Goal: Check status: Check status

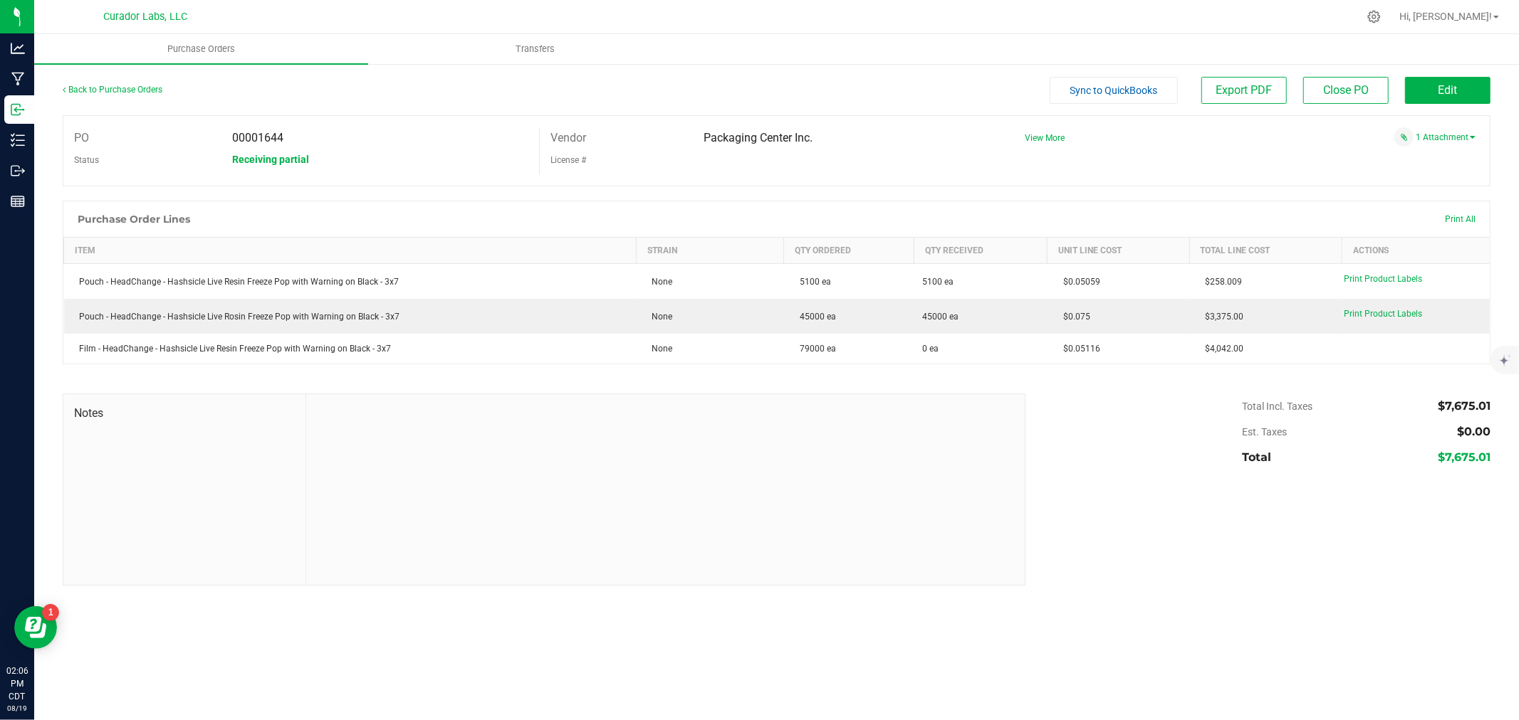
click at [194, 383] on div at bounding box center [776, 386] width 1427 height 14
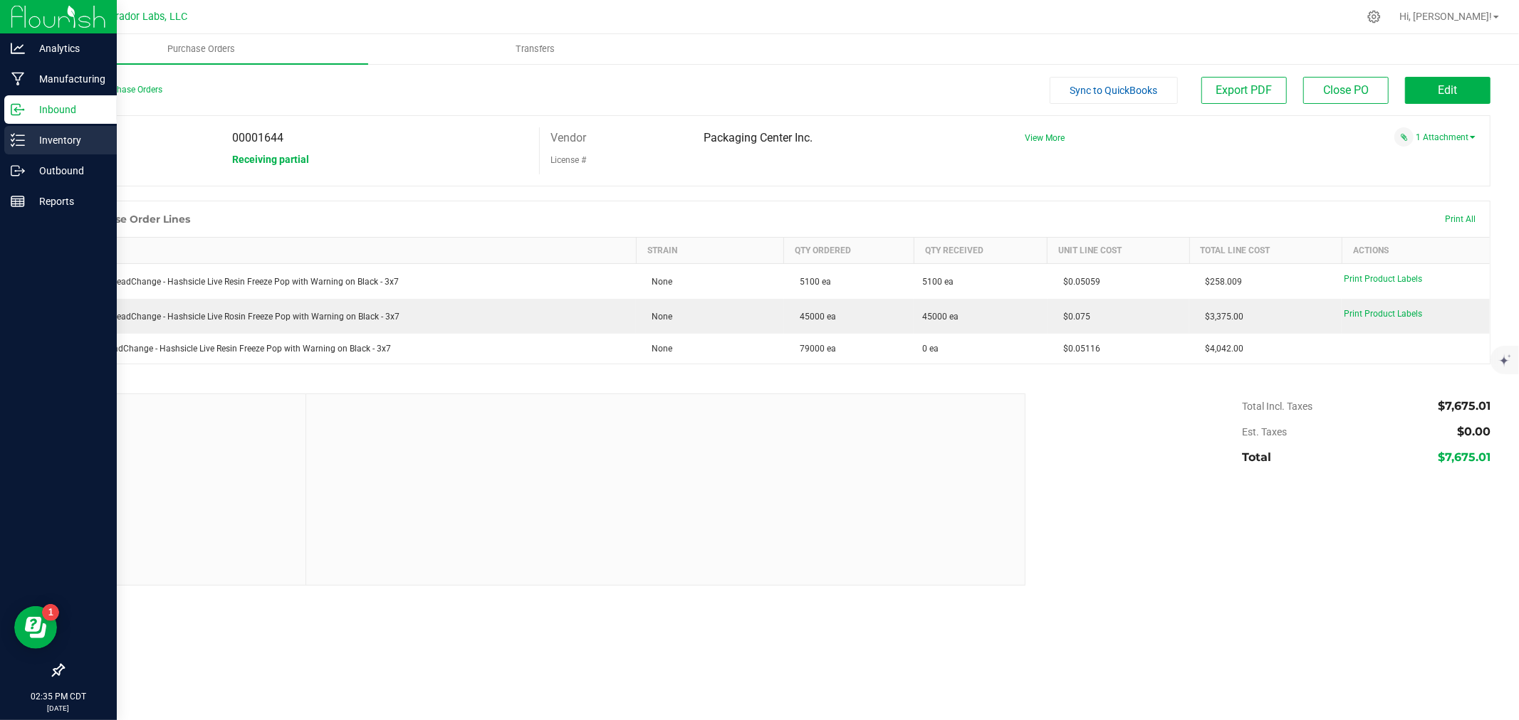
click at [15, 138] on icon at bounding box center [18, 140] width 14 height 14
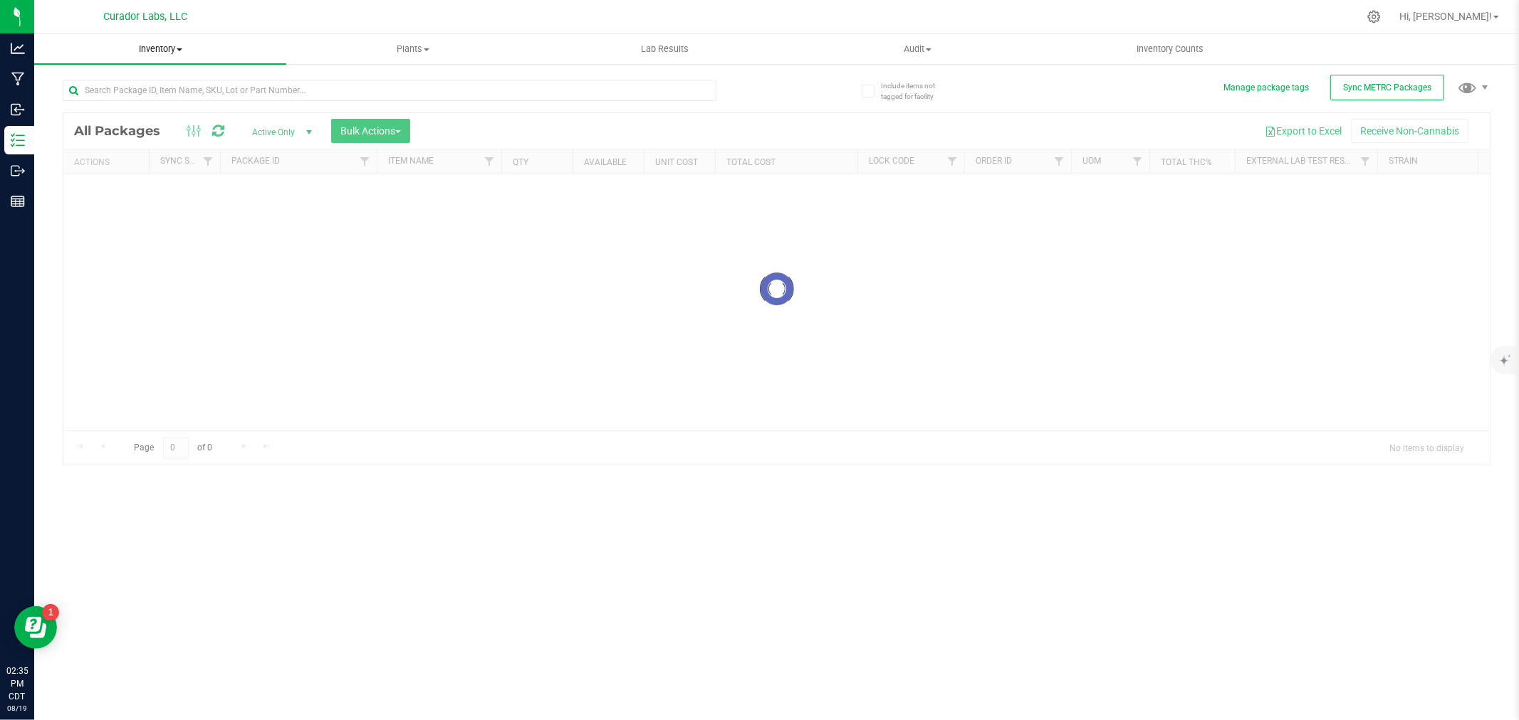
click at [145, 46] on span "Inventory" at bounding box center [160, 49] width 252 height 13
click at [114, 105] on span "All inventory" at bounding box center [82, 103] width 96 height 12
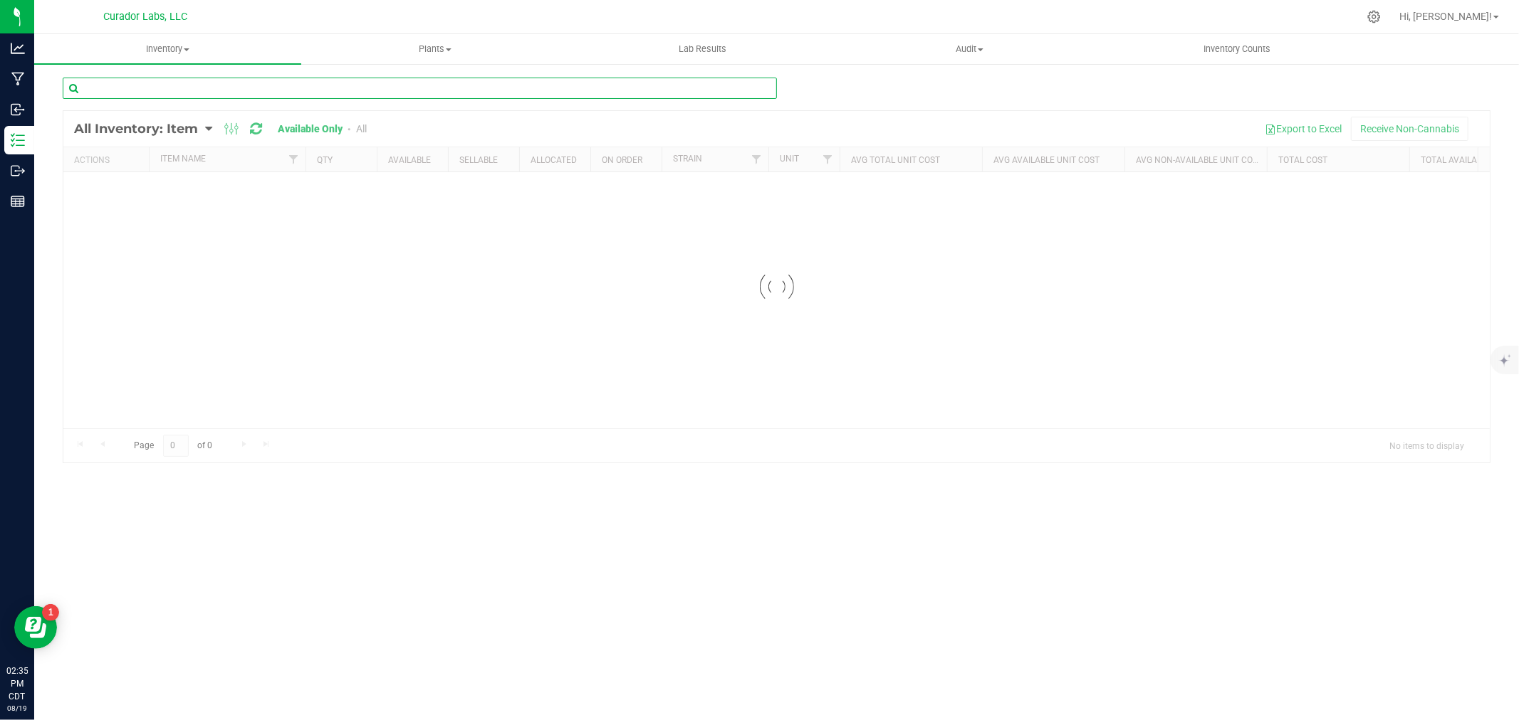
click at [201, 88] on input "text" at bounding box center [420, 88] width 714 height 21
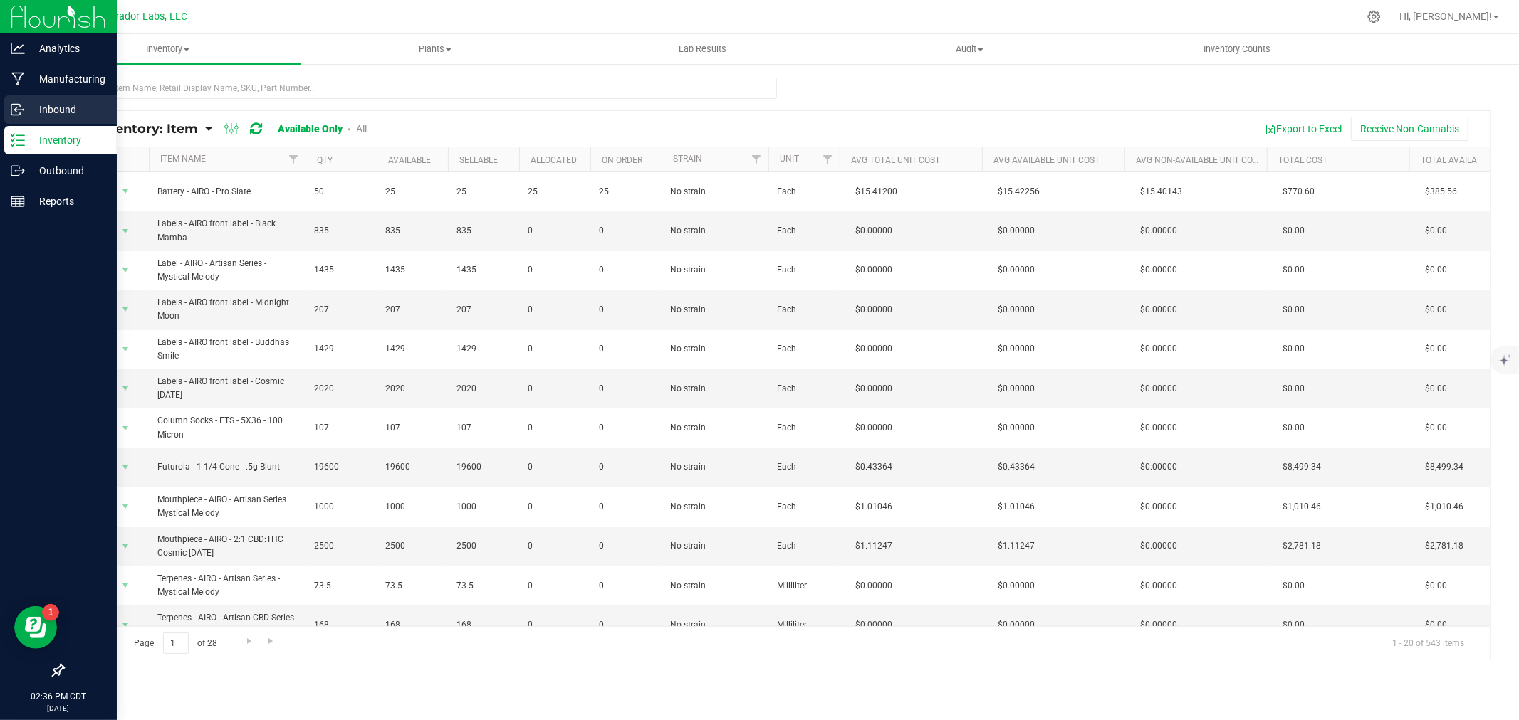
click at [11, 117] on div "Inbound" at bounding box center [60, 109] width 112 height 28
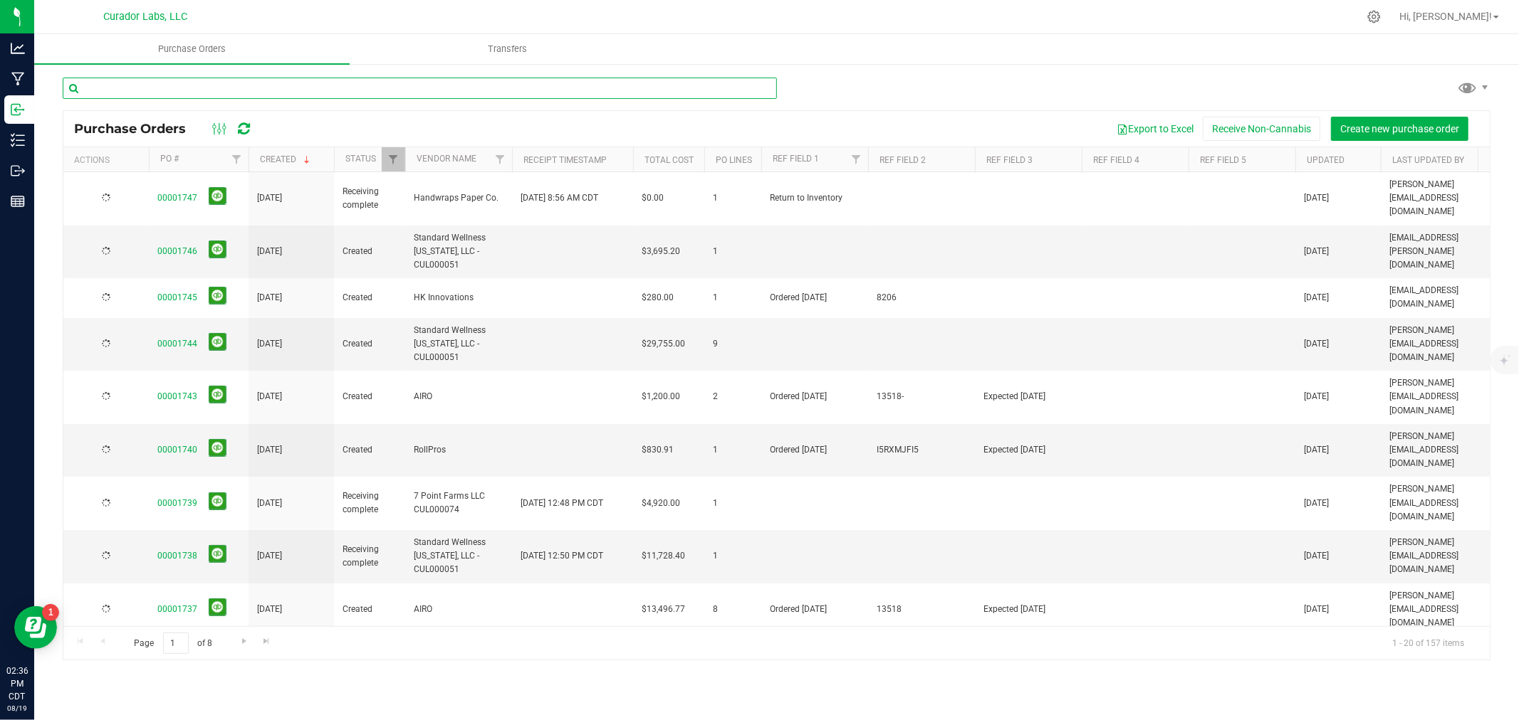
click at [300, 93] on input "text" at bounding box center [420, 88] width 714 height 21
type input "vert"
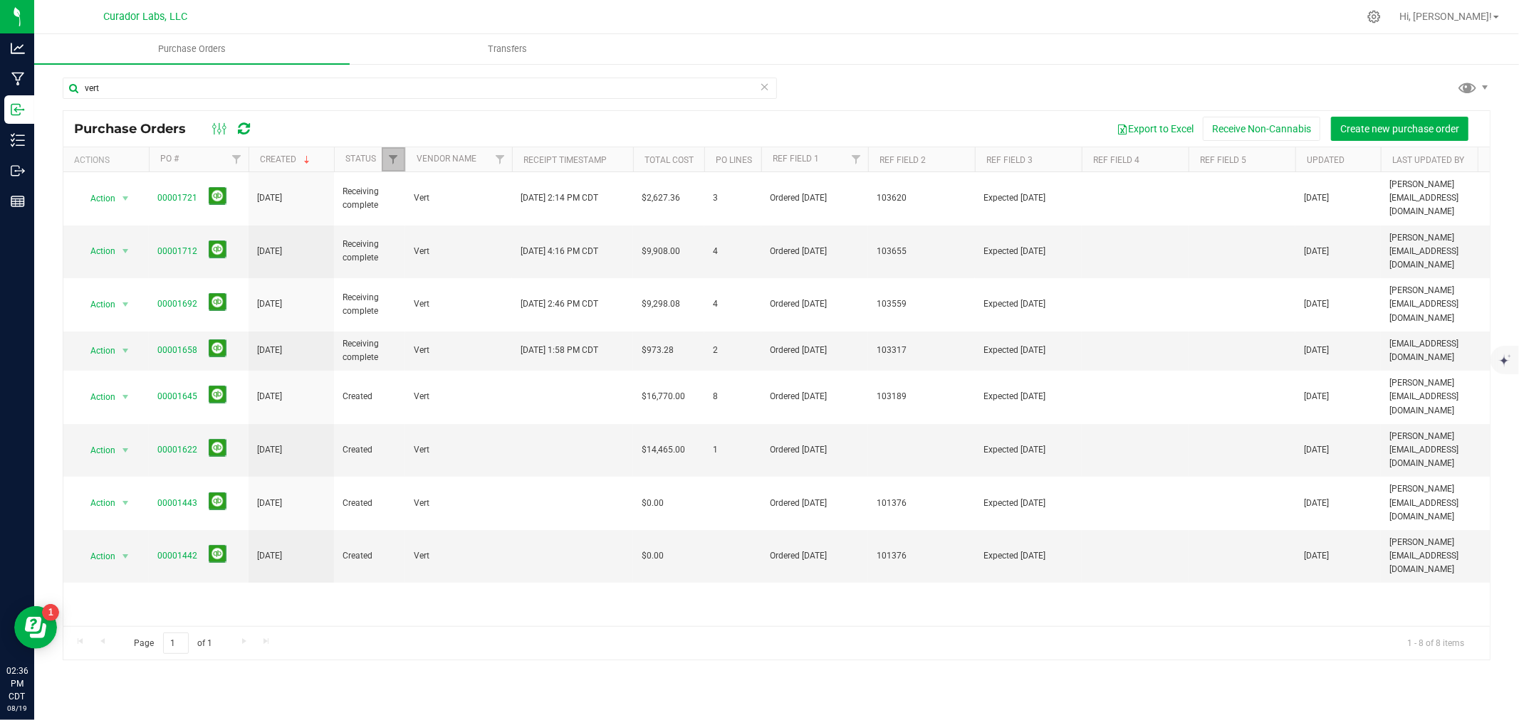
click at [384, 157] on link "Filter" at bounding box center [393, 159] width 23 height 24
click at [428, 258] on span "Closed" at bounding box center [424, 259] width 26 height 9
click at [405, 258] on input "Closed" at bounding box center [400, 258] width 9 height 9
checkbox input "true"
click at [310, 124] on div "Export to Excel Receive Non-Cannabis Create new purchase order" at bounding box center [872, 129] width 1213 height 24
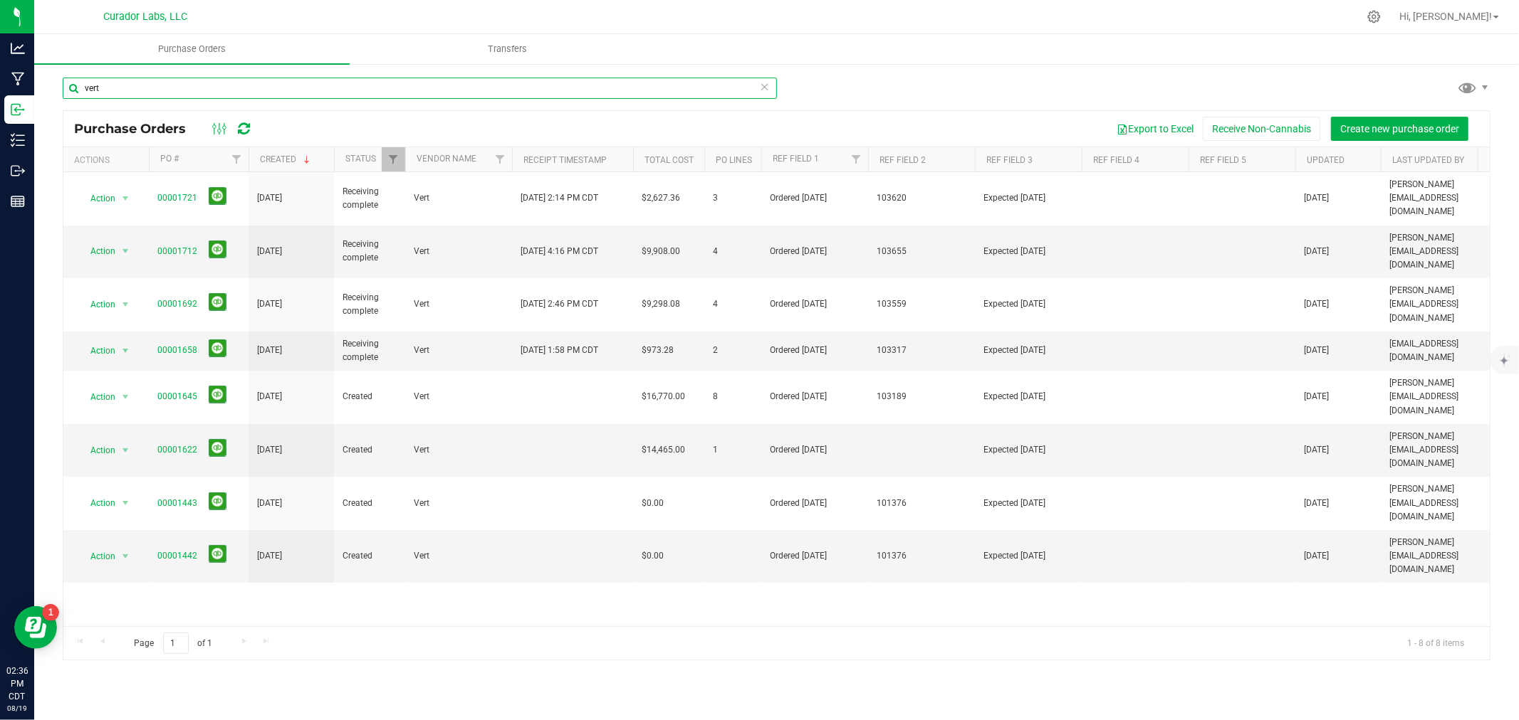
click at [196, 78] on input "vert" at bounding box center [420, 88] width 714 height 21
type input "1666"
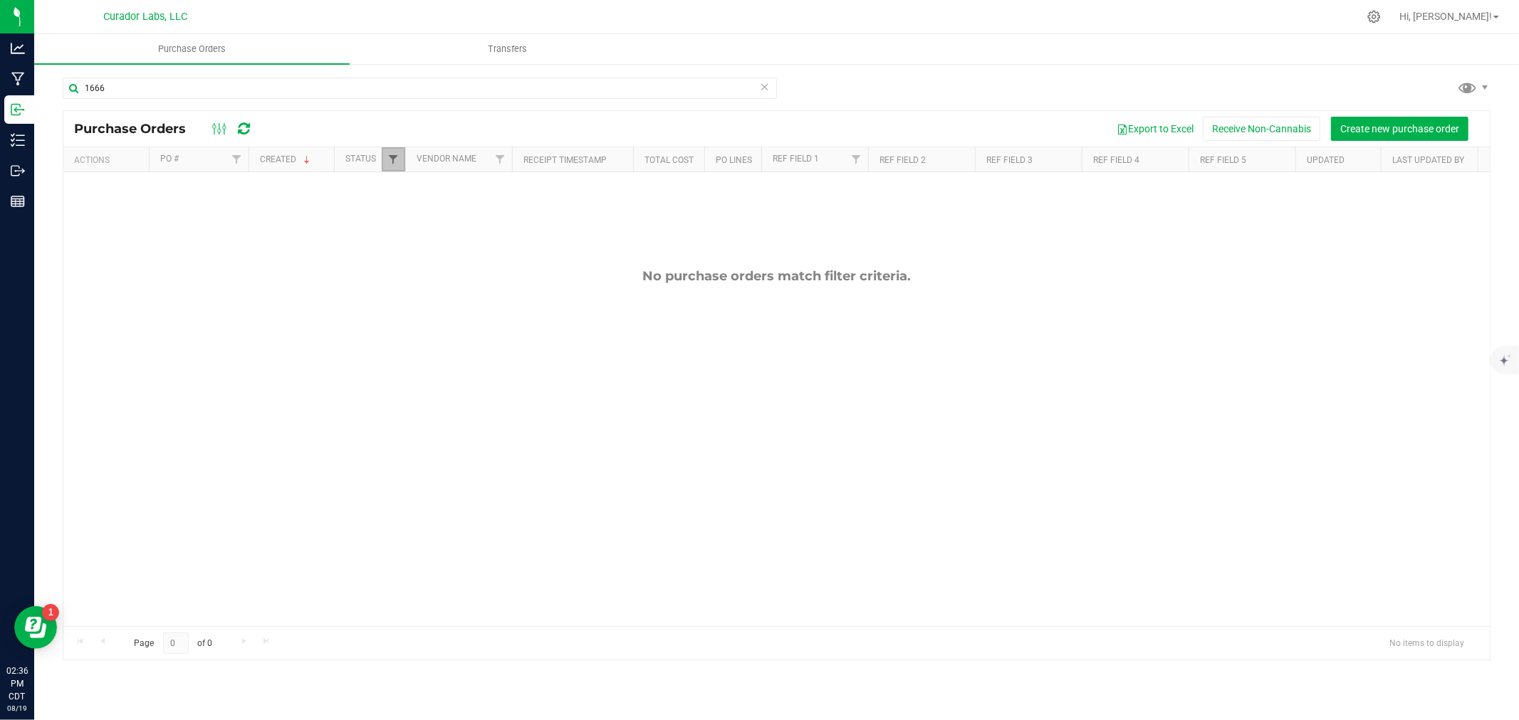
click at [394, 157] on span "Filter" at bounding box center [392, 159] width 11 height 11
click at [414, 258] on span "Closed" at bounding box center [424, 259] width 26 height 9
click at [405, 258] on input "Closed" at bounding box center [400, 258] width 9 height 9
checkbox input "true"
click at [423, 372] on button "Filter" at bounding box center [424, 370] width 68 height 31
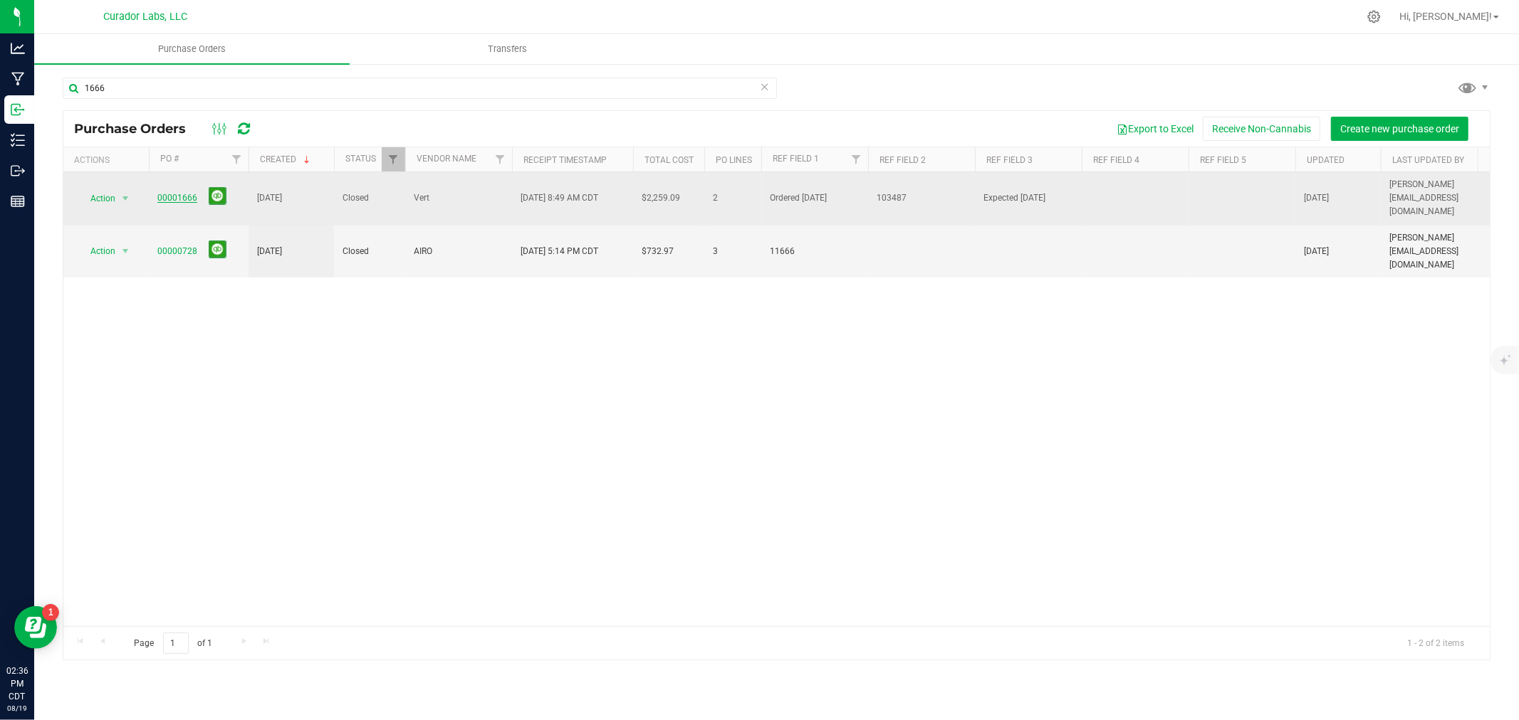
click at [181, 193] on link "00001666" at bounding box center [177, 198] width 40 height 10
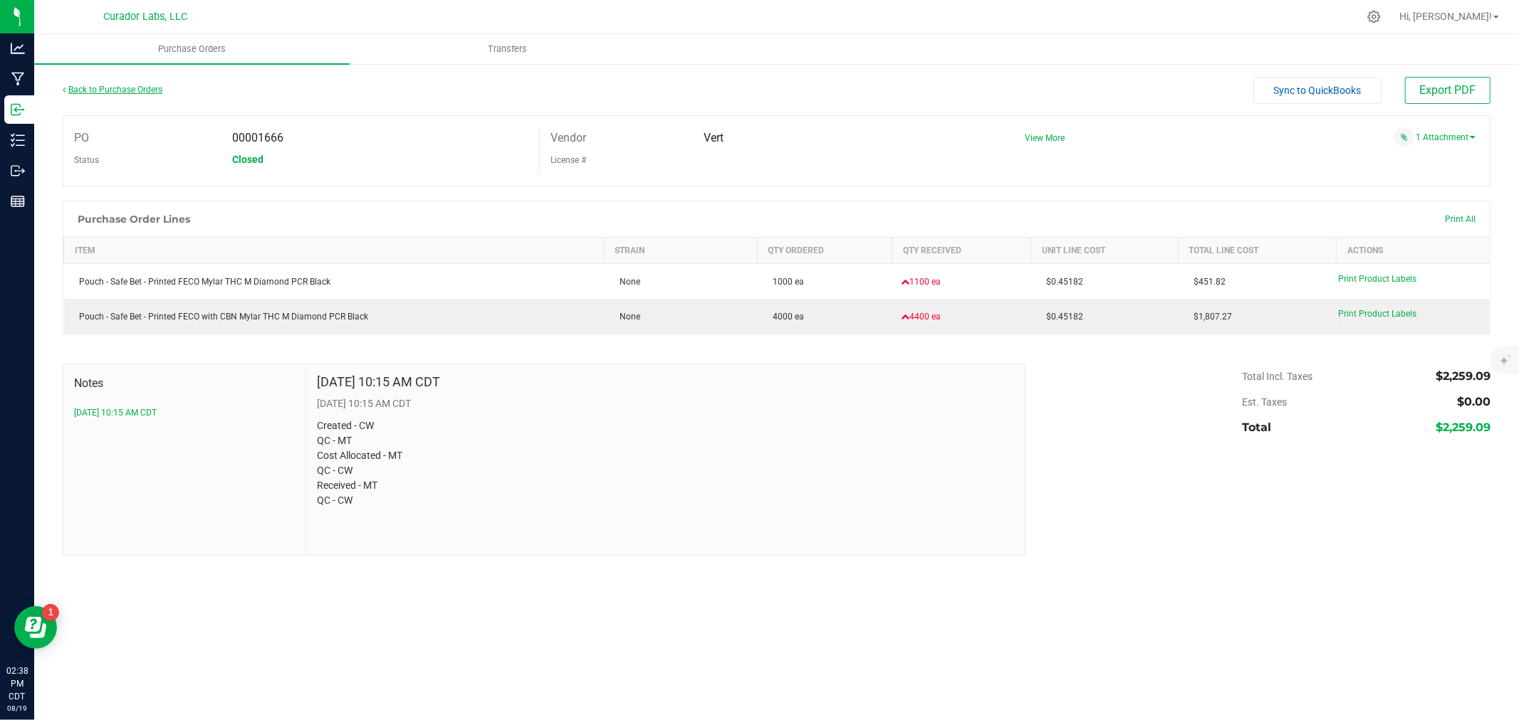
click at [85, 86] on link "Back to Purchase Orders" at bounding box center [113, 90] width 100 height 10
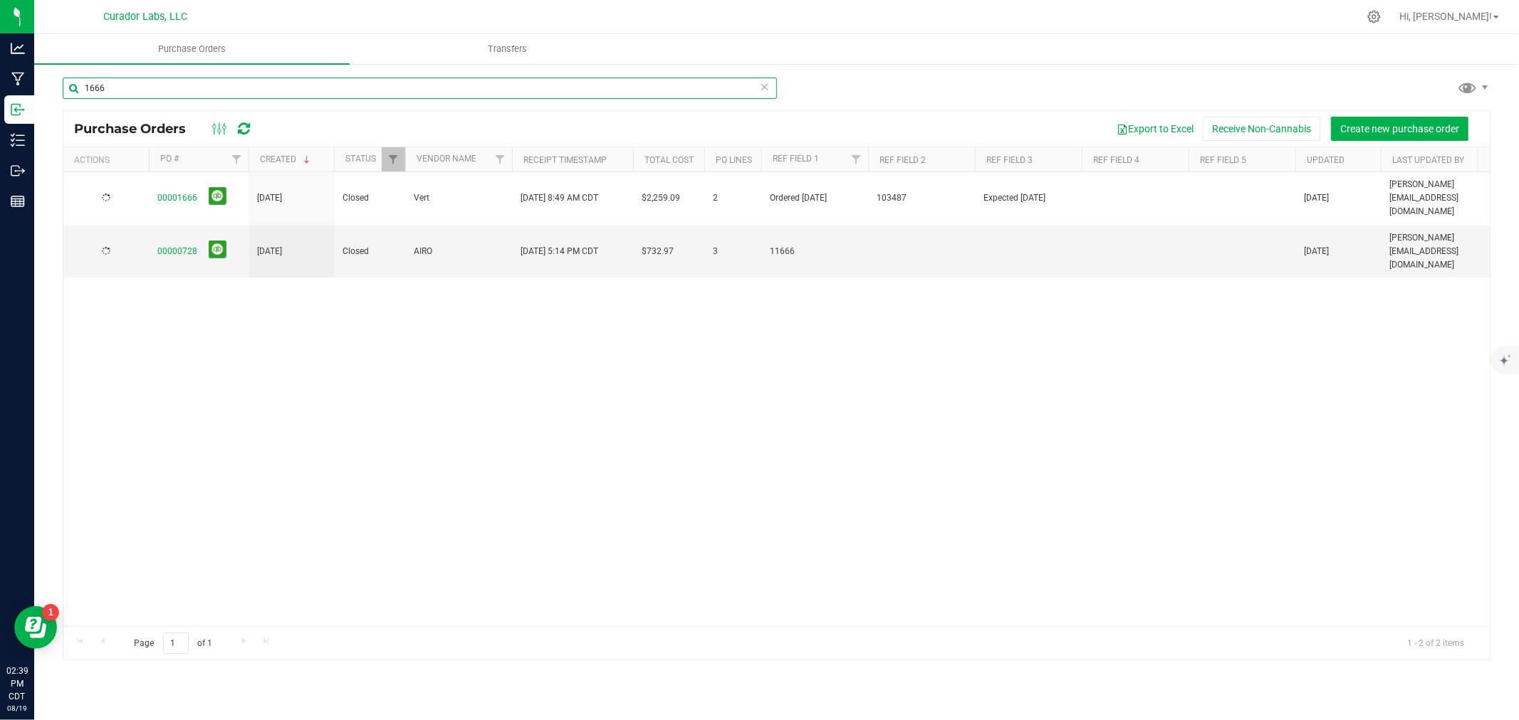
click at [207, 81] on input "1666" at bounding box center [420, 88] width 714 height 21
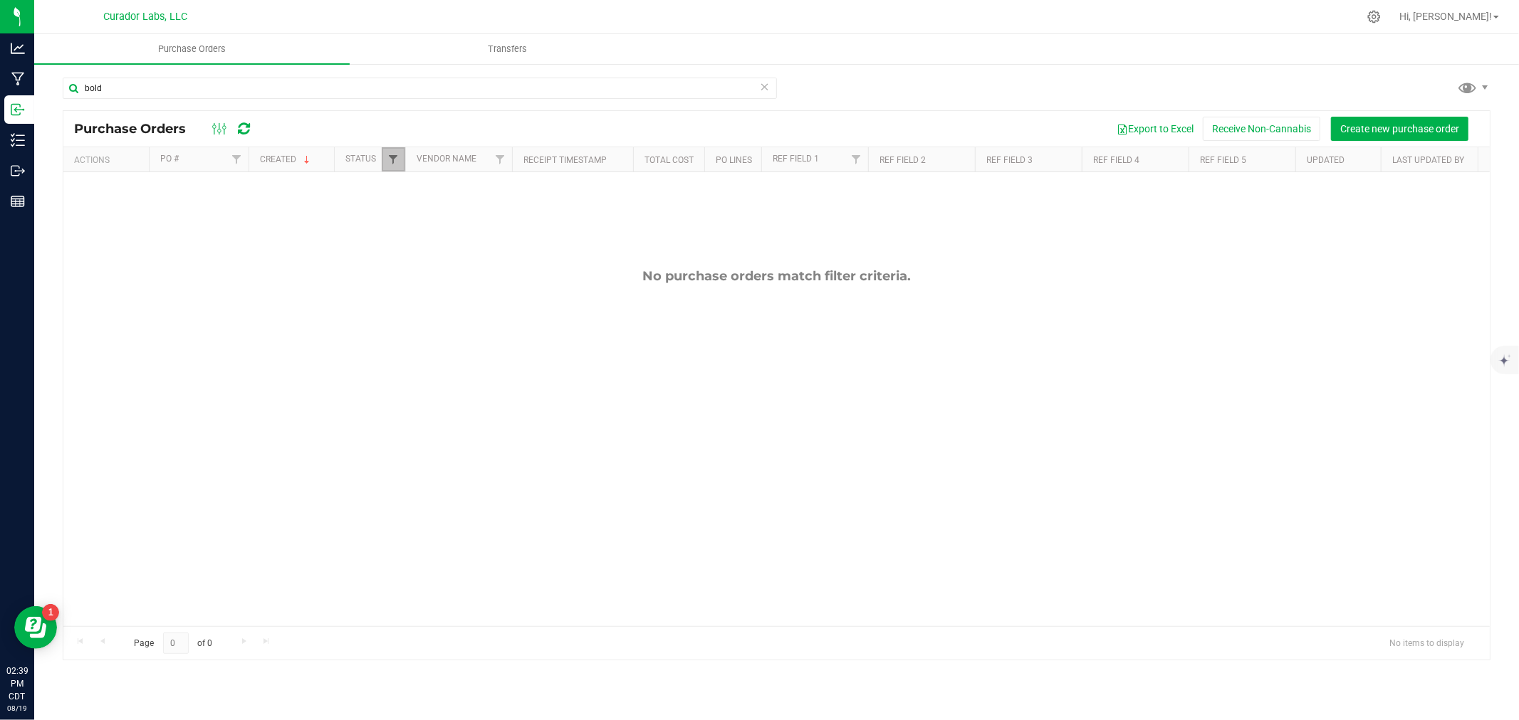
click at [389, 154] on span "Filter" at bounding box center [392, 159] width 11 height 11
click at [186, 86] on input "bold" at bounding box center [420, 88] width 714 height 21
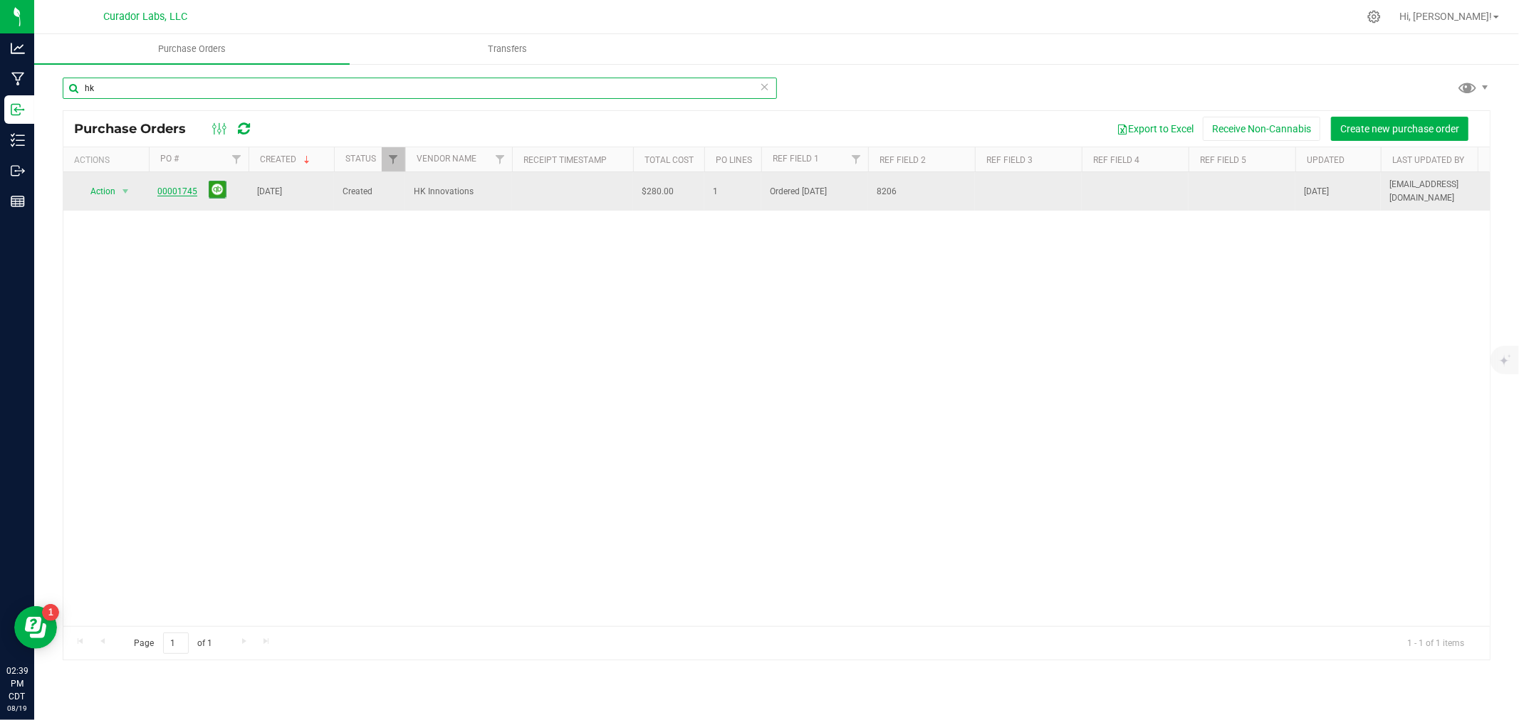
type input "hk"
click at [184, 187] on link "00001745" at bounding box center [177, 192] width 40 height 10
